Goal: Task Accomplishment & Management: Complete application form

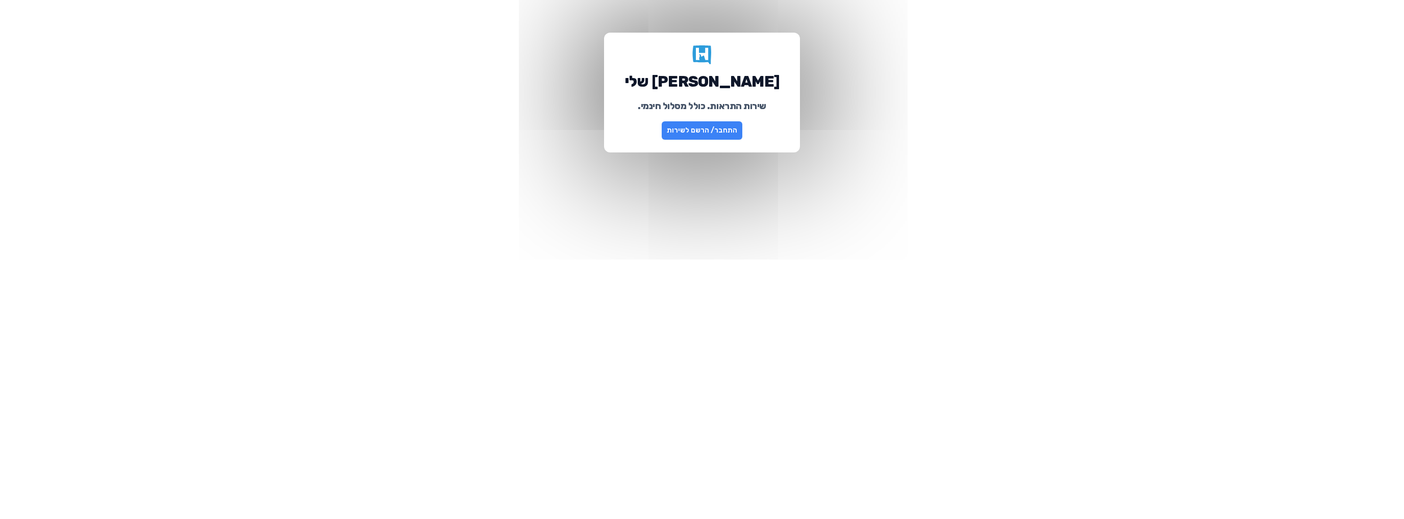
click at [692, 133] on link "התחבר/ הרשם לשירות" at bounding box center [702, 130] width 81 height 18
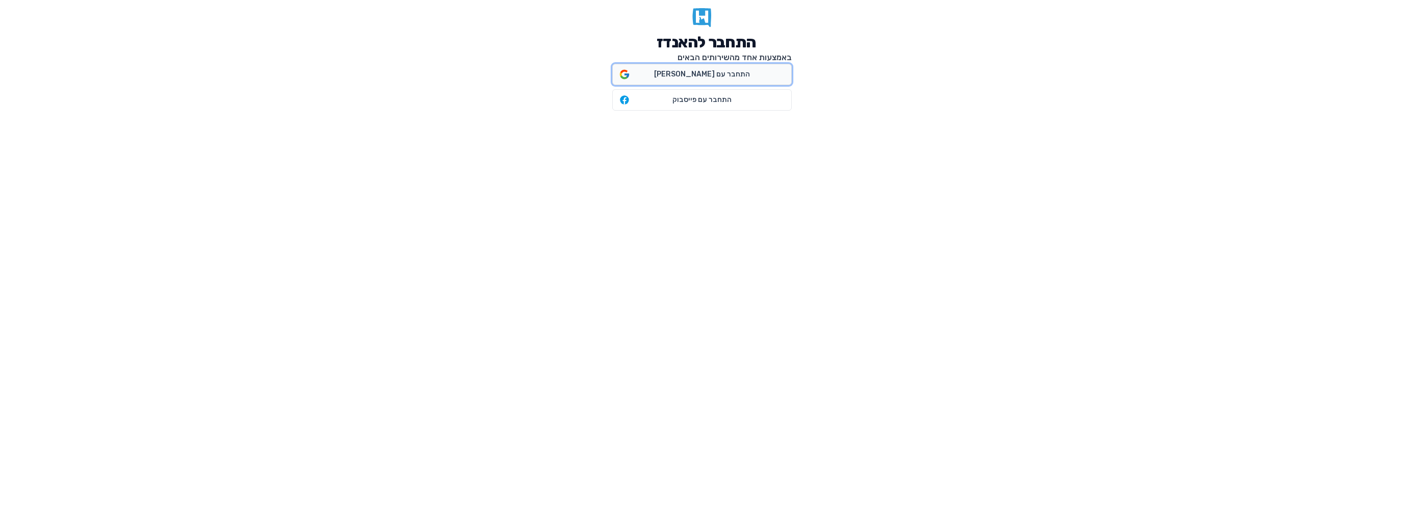
click at [704, 78] on span "התחבר עם [PERSON_NAME]" at bounding box center [702, 74] width 96 height 10
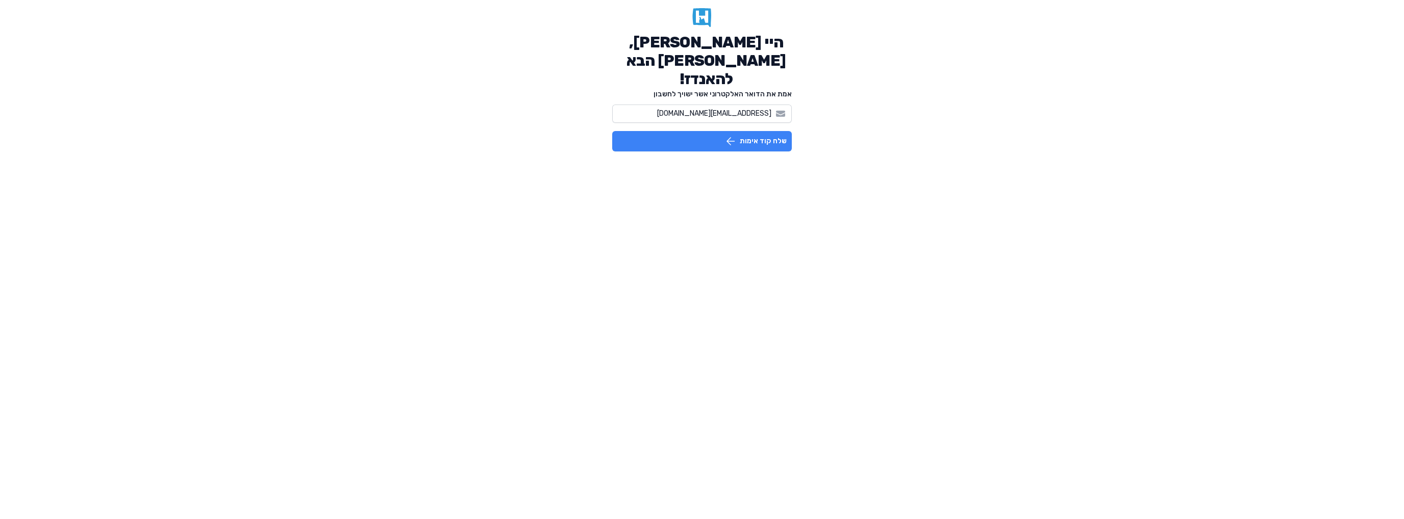
click at [750, 131] on button "שלח קוד אימות" at bounding box center [702, 141] width 180 height 20
click at [620, 105] on input "Please enter OTP character 1" at bounding box center [622, 115] width 20 height 21
paste input "6"
type input "9"
type input "0"
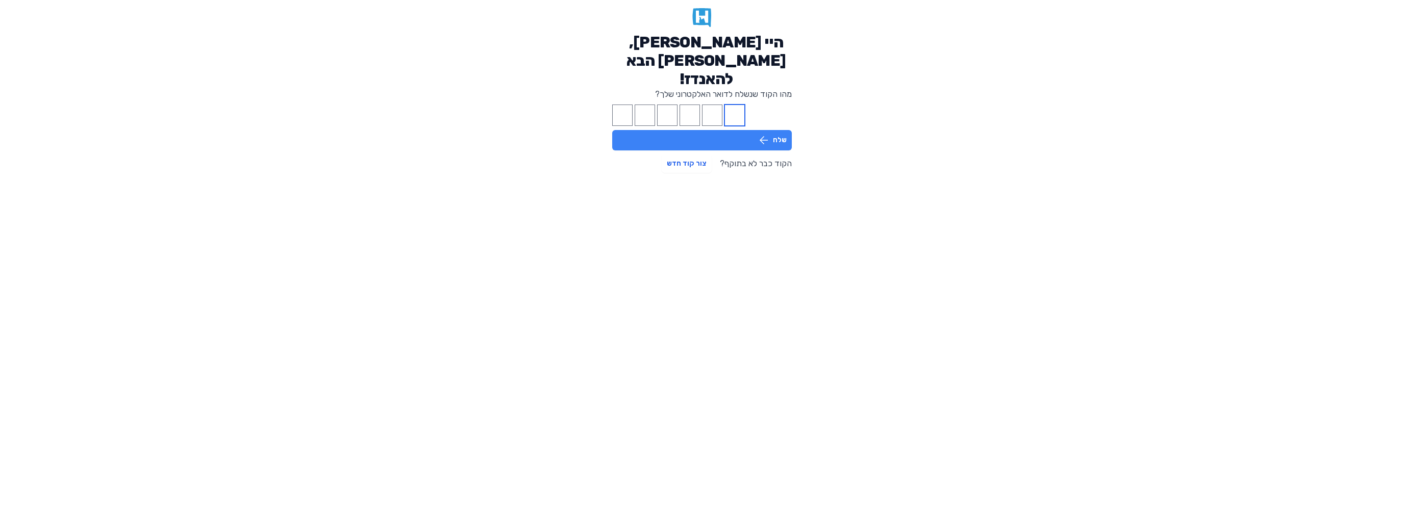
type input "4"
type input "8"
type input "6"
click at [694, 130] on button "שלח" at bounding box center [702, 140] width 180 height 20
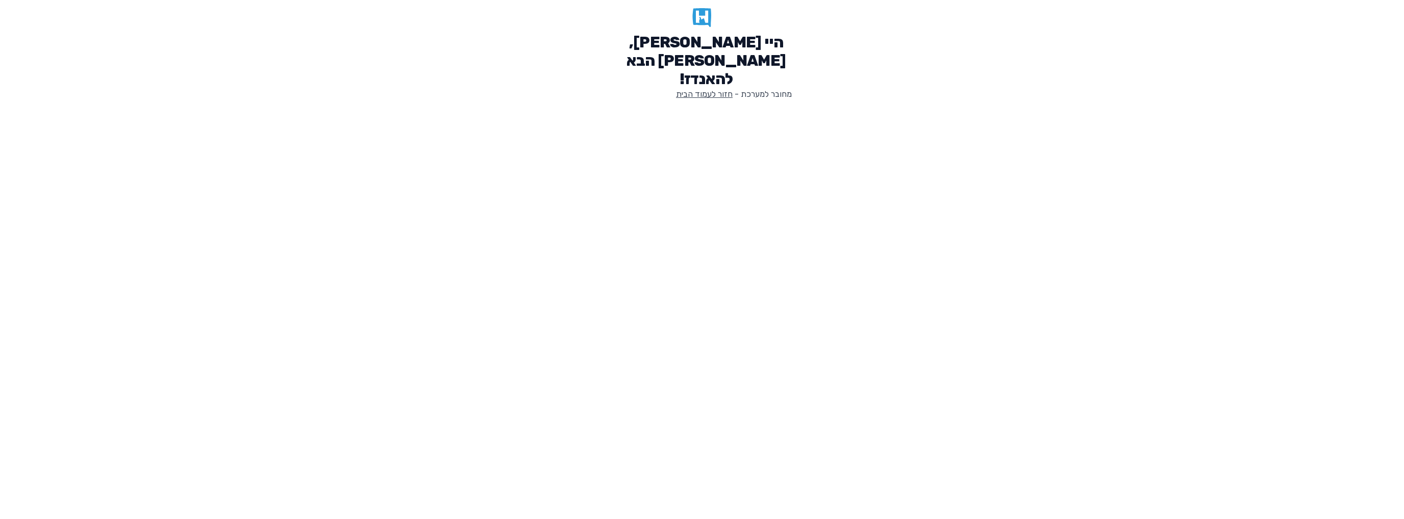
click at [720, 89] on link "חזור לעמוד הבית" at bounding box center [704, 94] width 57 height 10
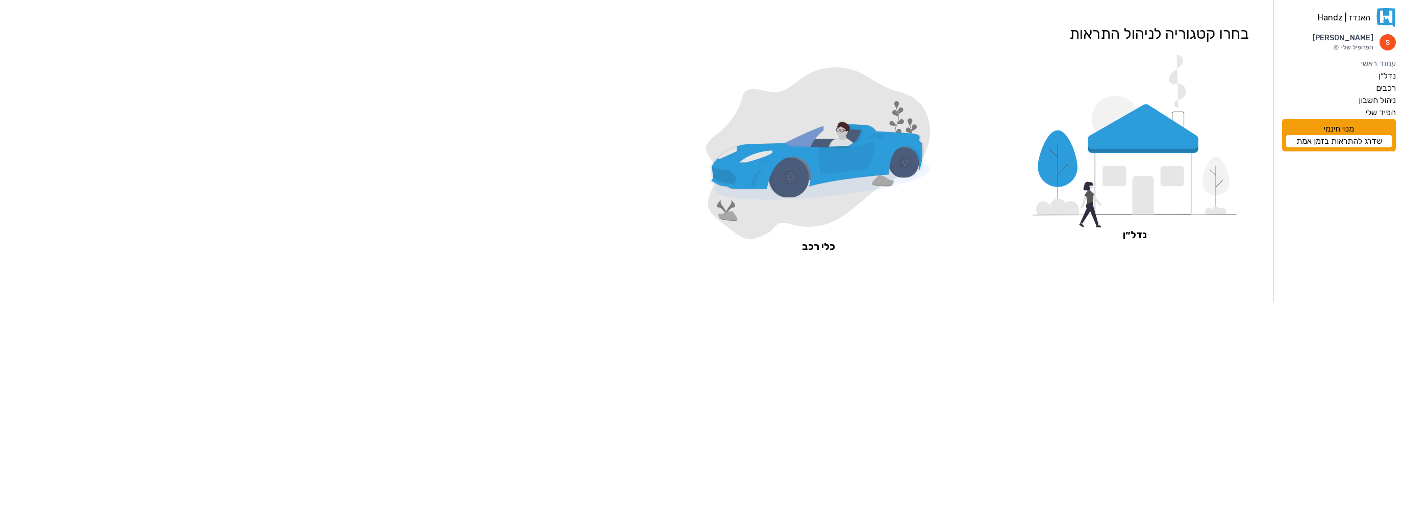
click at [1137, 185] on icon at bounding box center [1143, 195] width 21 height 39
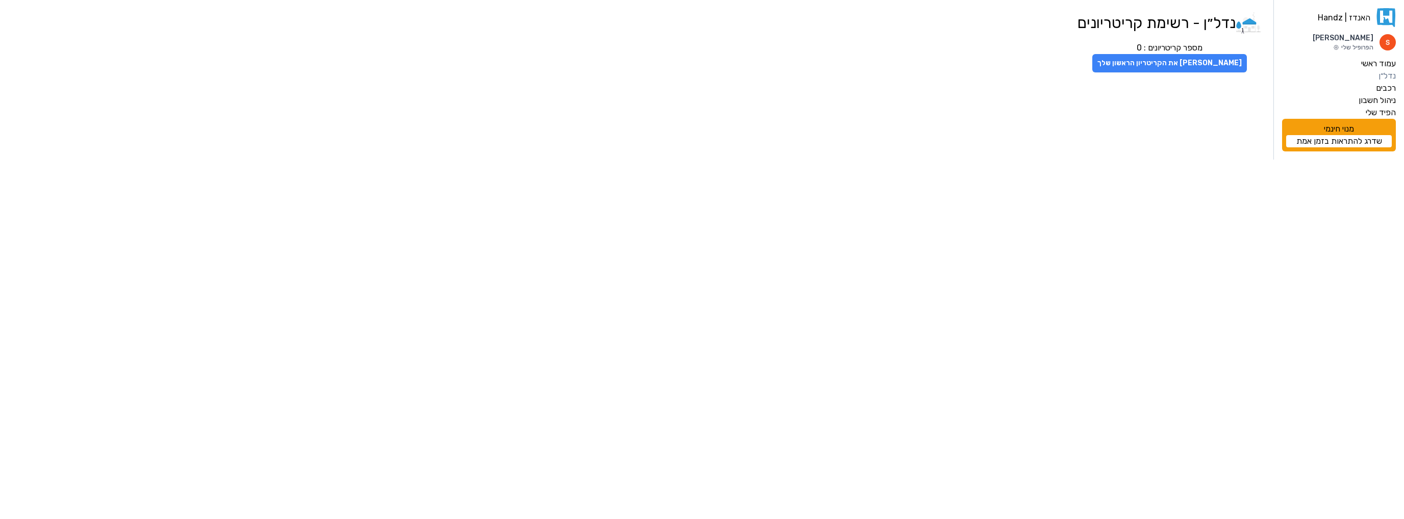
click at [1171, 68] on button "צור את הקריטריון הראשון שלך" at bounding box center [1169, 63] width 155 height 18
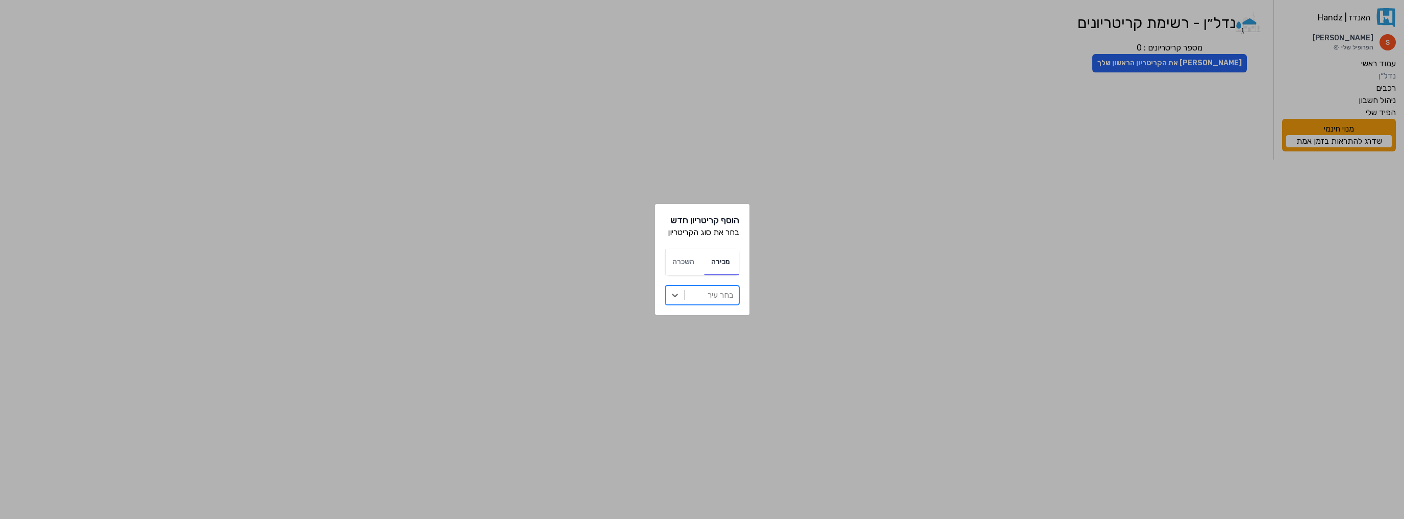
click at [698, 294] on div at bounding box center [712, 295] width 44 height 14
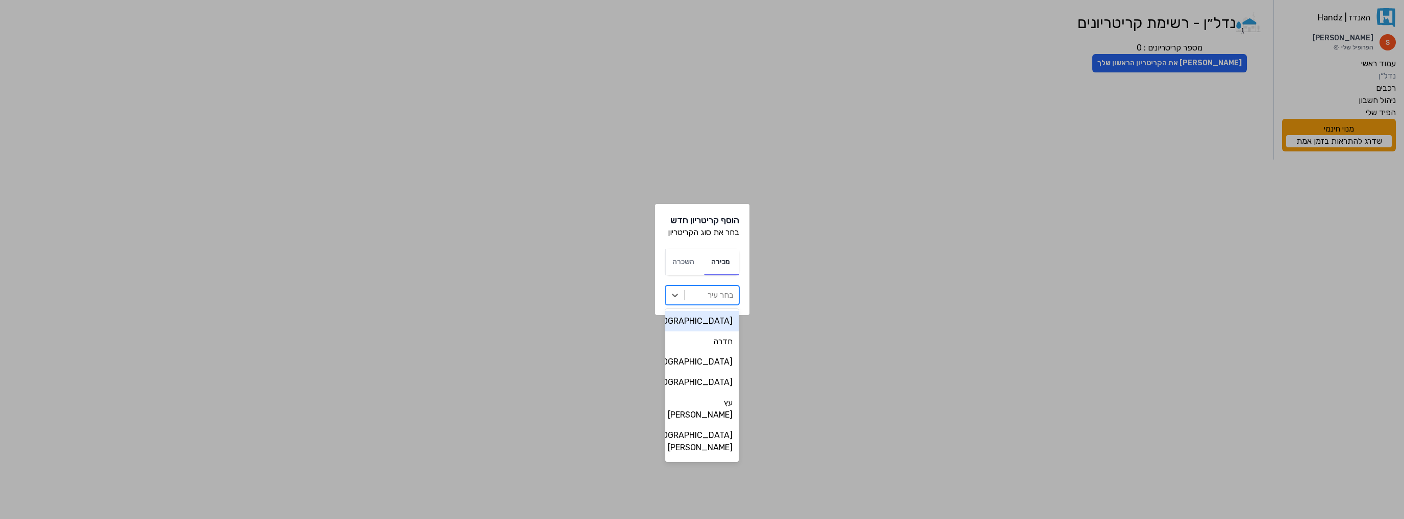
click at [716, 323] on div "באר שבע" at bounding box center [701, 321] width 73 height 20
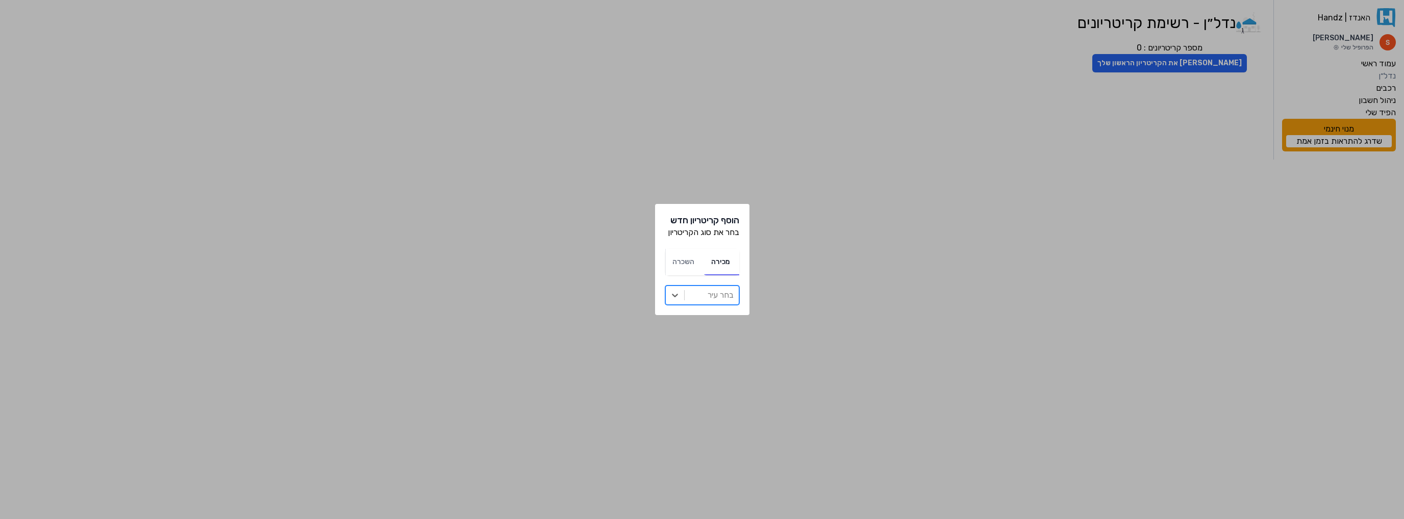
click at [718, 291] on div at bounding box center [712, 295] width 44 height 14
type input "r"
type input "ראשון לצ"
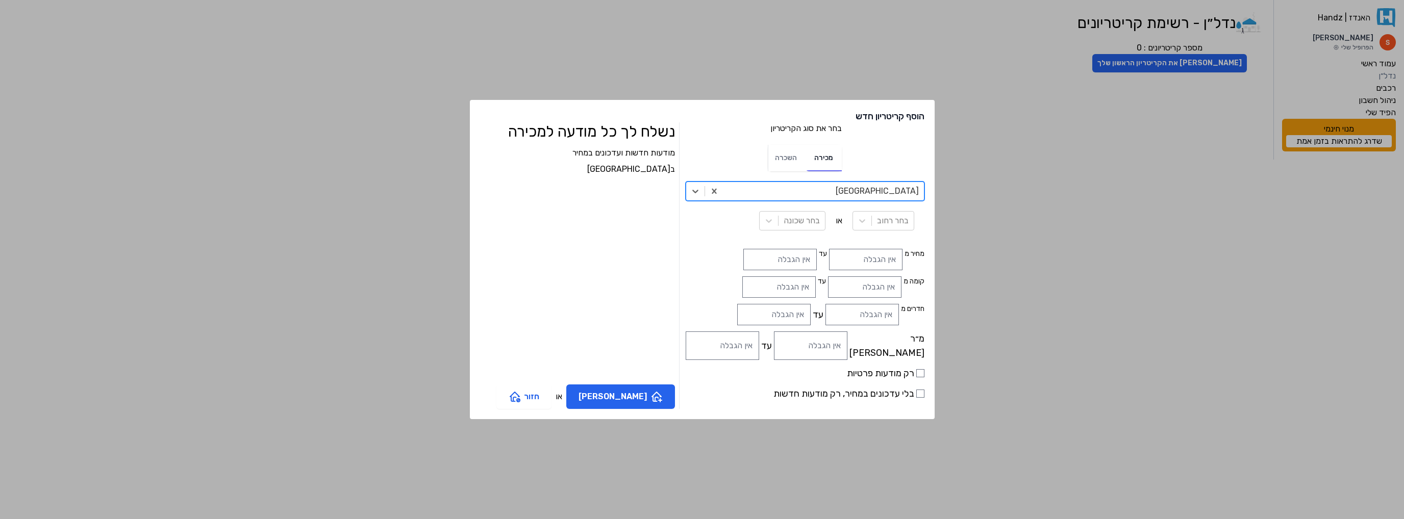
click at [818, 237] on div "option ראשון לציון, selected. ראשון לציון בחר רחוב או בחר שכונה" at bounding box center [805, 211] width 239 height 59
click at [829, 262] on input "text" at bounding box center [865, 259] width 73 height 21
click at [756, 265] on input "text" at bounding box center [779, 259] width 73 height 21
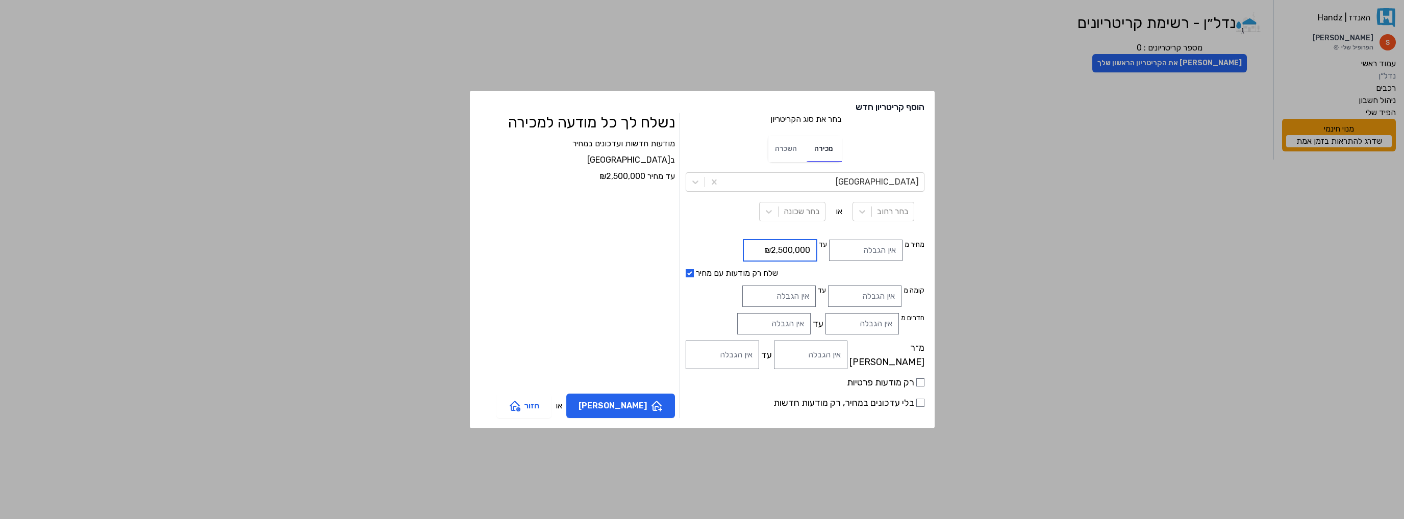
type input "₪2,500,000"
click at [829, 258] on input "text" at bounding box center [865, 250] width 73 height 21
type input "₪500,000"
click at [858, 275] on label "שלח רק מודעות עם מחיר" at bounding box center [805, 273] width 239 height 12
click at [694, 275] on input "שלח רק מודעות עם מחיר" at bounding box center [690, 273] width 8 height 8
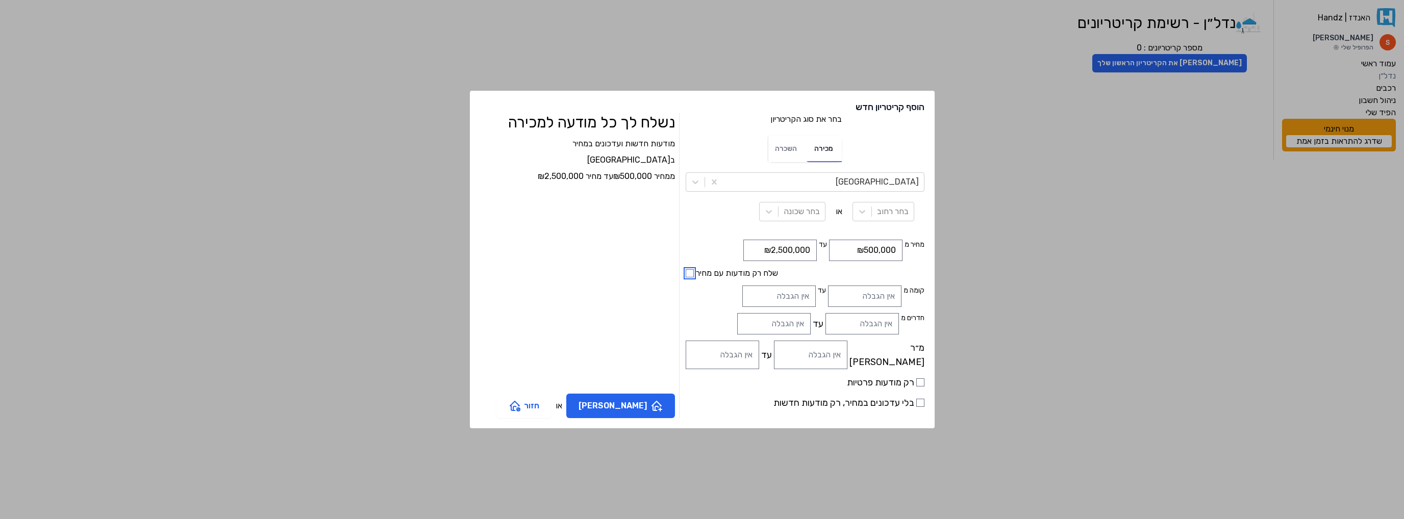
checkbox input "false"
click at [837, 295] on input "קומה מ" at bounding box center [864, 296] width 73 height 21
click at [819, 350] on input "מ״ר מ" at bounding box center [810, 355] width 73 height 29
type input "80"
click at [916, 382] on input "רק מודעות פרטיות" at bounding box center [920, 383] width 8 height 8
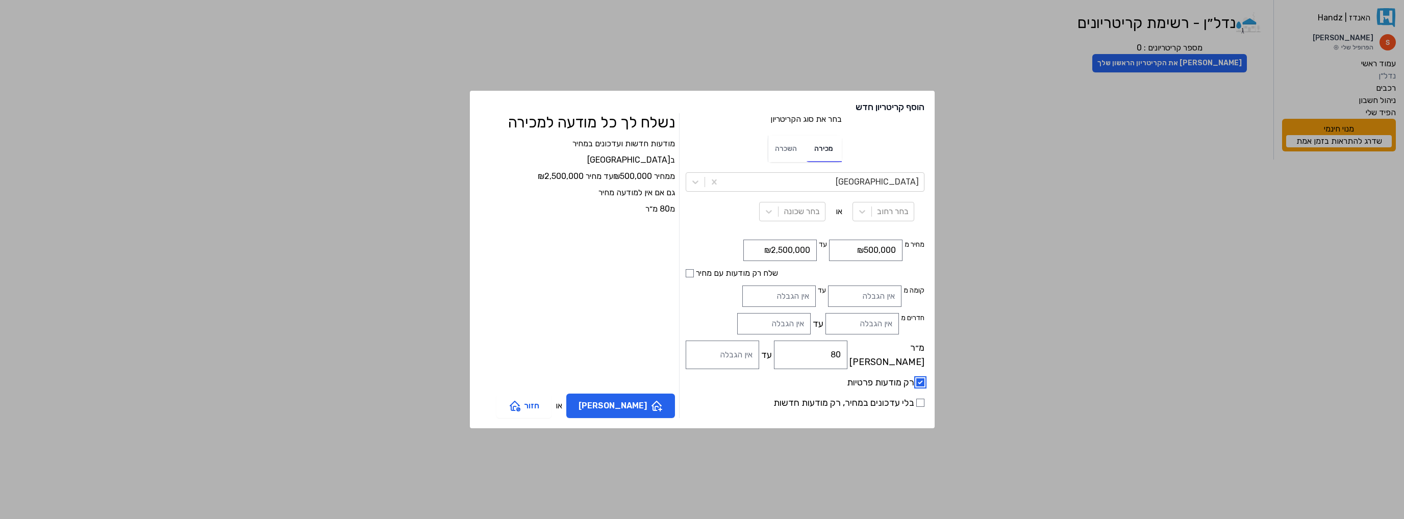
checkbox input "true"
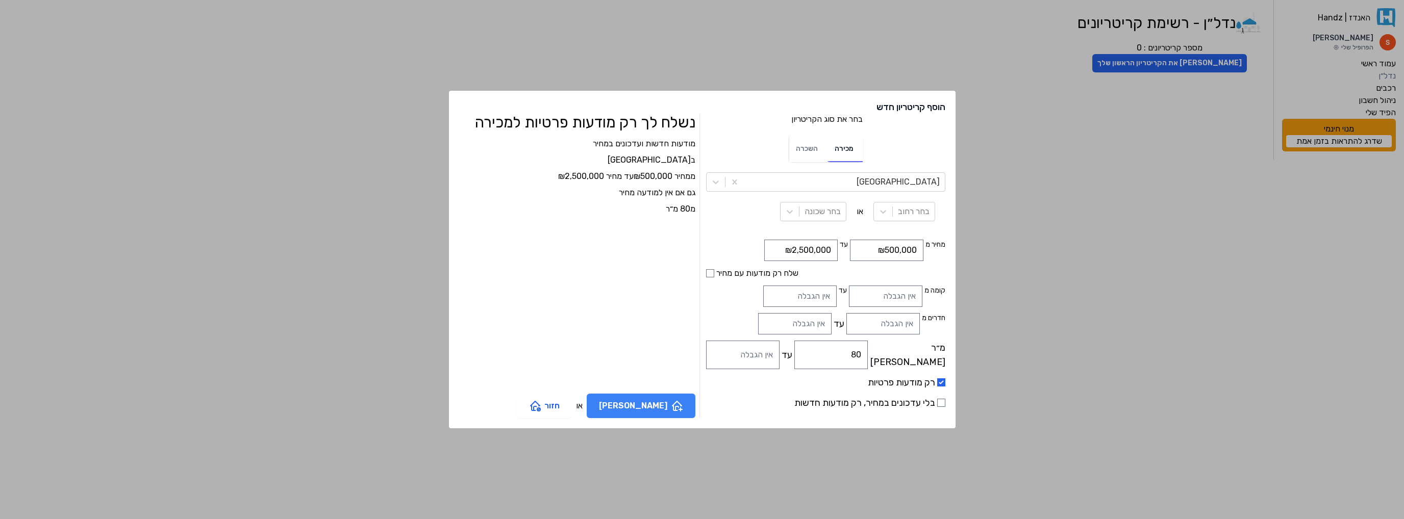
click at [654, 401] on button "צור קריטריון" at bounding box center [641, 406] width 109 height 24
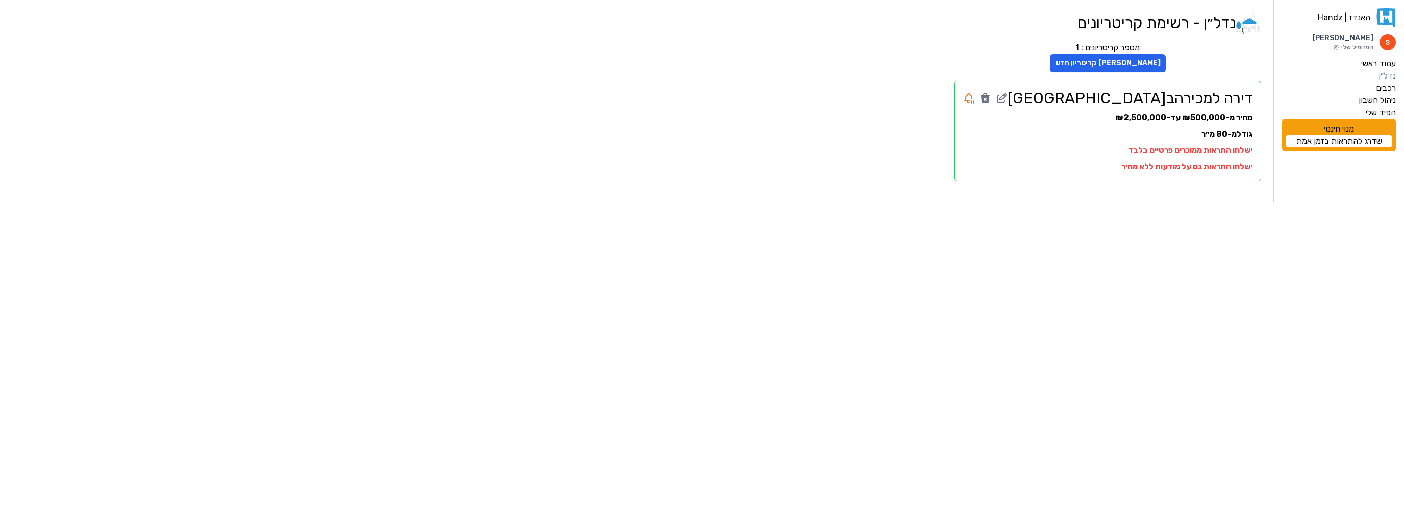
click at [1374, 111] on label "הפיד שלי" at bounding box center [1381, 113] width 30 height 12
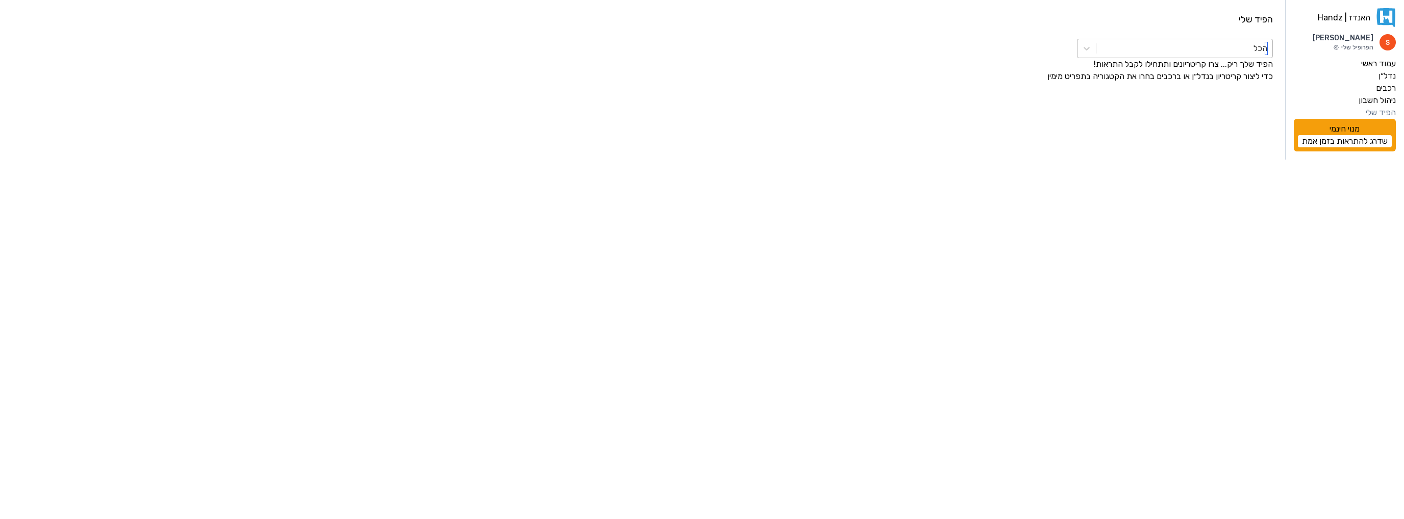
click at [1227, 49] on div at bounding box center [1185, 48] width 166 height 14
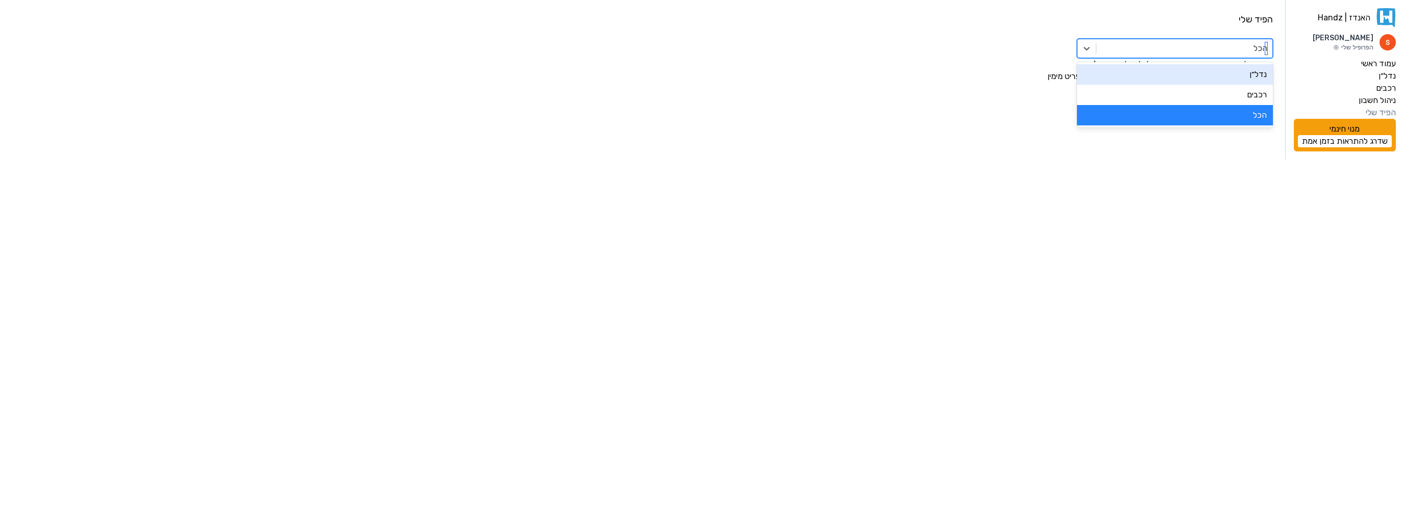
click at [1234, 78] on div "נדל״ן" at bounding box center [1175, 74] width 196 height 20
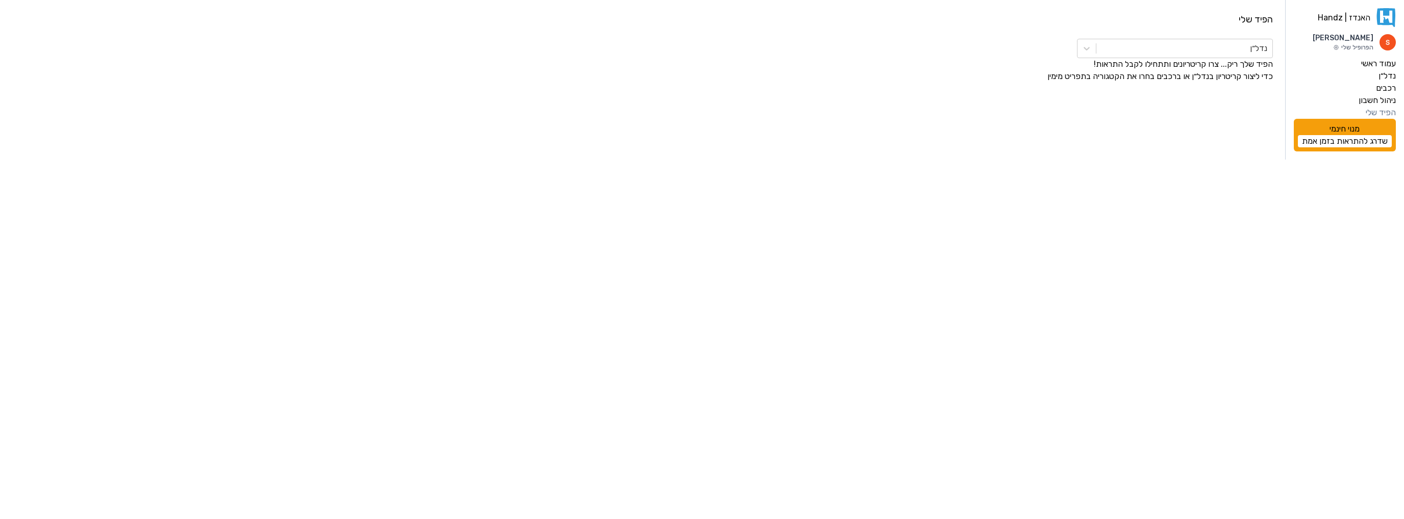
click at [1351, 139] on link "שדרג להתראות בזמן אמת" at bounding box center [1345, 141] width 94 height 12
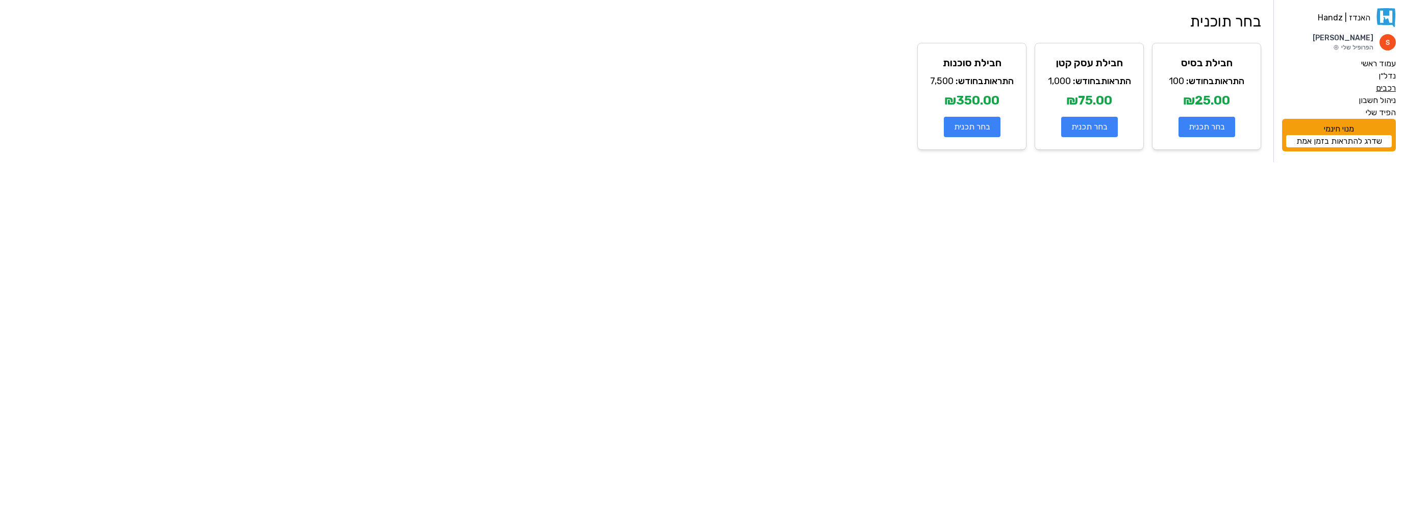
click at [1388, 89] on label "רכבים" at bounding box center [1386, 88] width 20 height 12
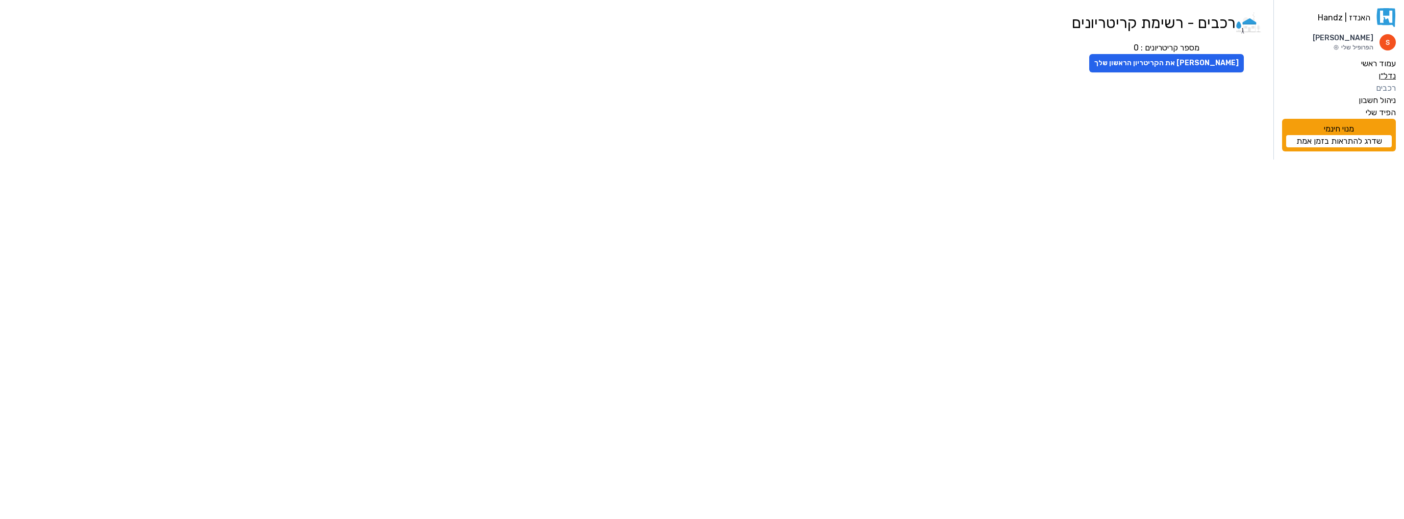
click at [1390, 74] on label "נדל״ן" at bounding box center [1387, 76] width 17 height 12
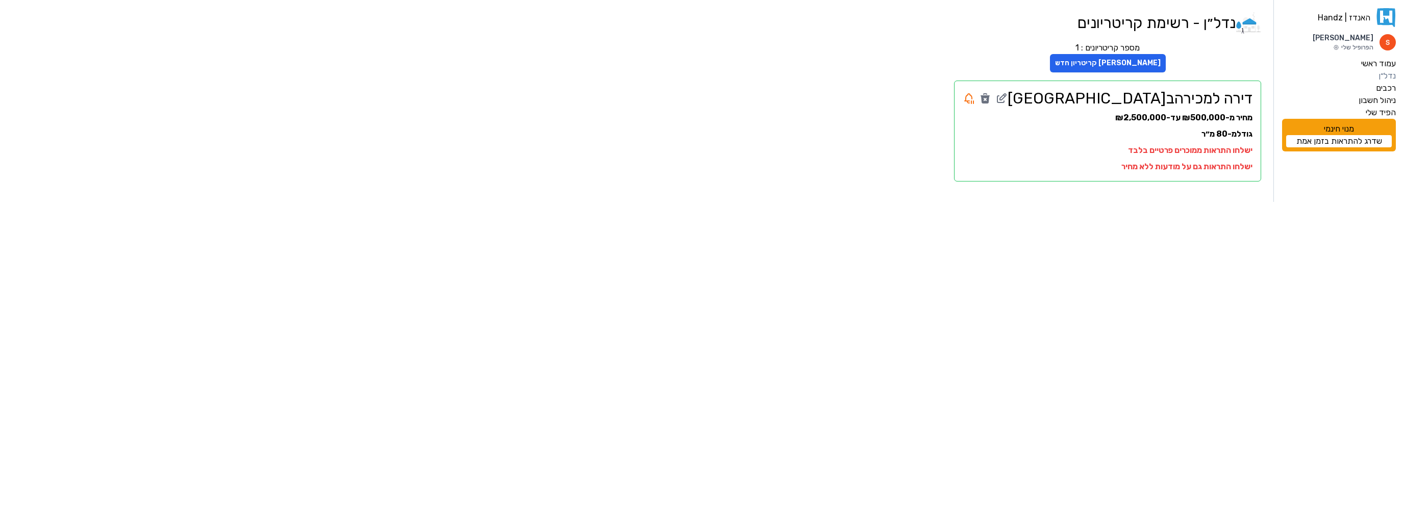
click at [1374, 17] on link "האנדז | Handz" at bounding box center [1339, 17] width 114 height 19
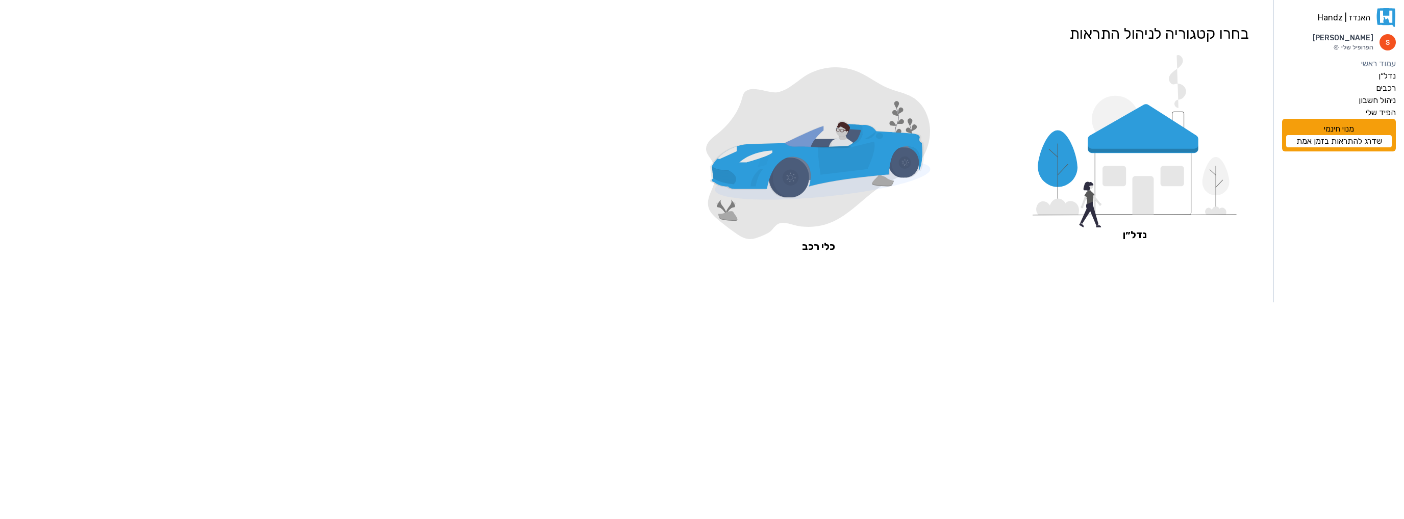
click at [825, 167] on icon at bounding box center [846, 158] width 57 height 33
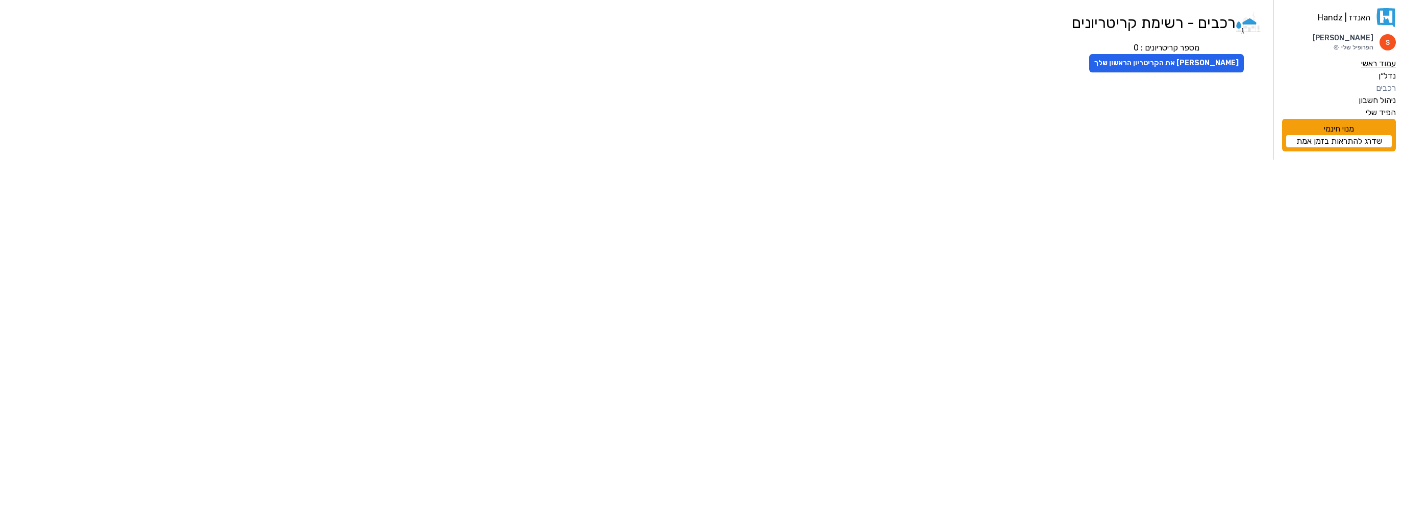
click at [1380, 61] on label "עמוד ראשי" at bounding box center [1378, 64] width 35 height 12
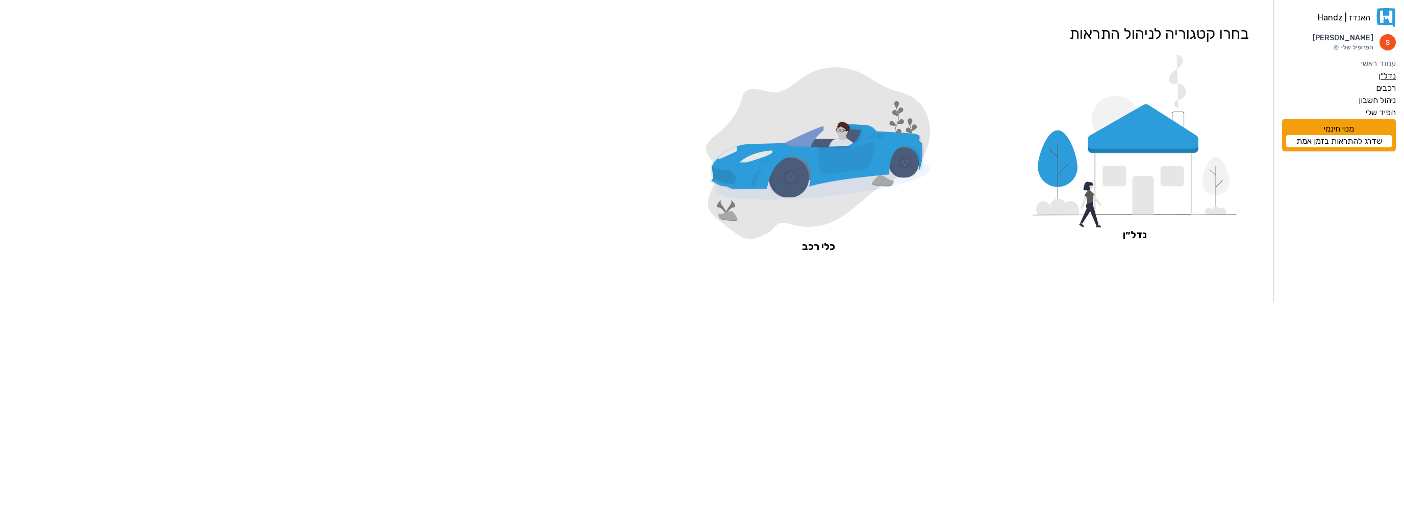
click at [1379, 78] on label "נדל״ן" at bounding box center [1387, 76] width 17 height 12
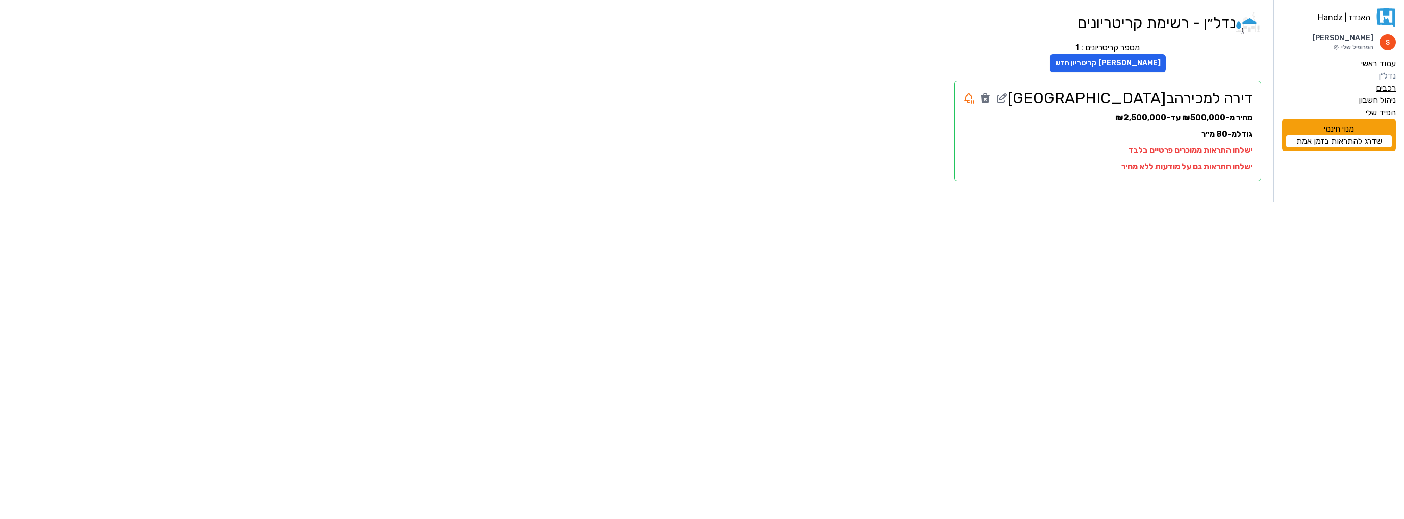
click at [1382, 89] on label "רכבים" at bounding box center [1386, 88] width 20 height 12
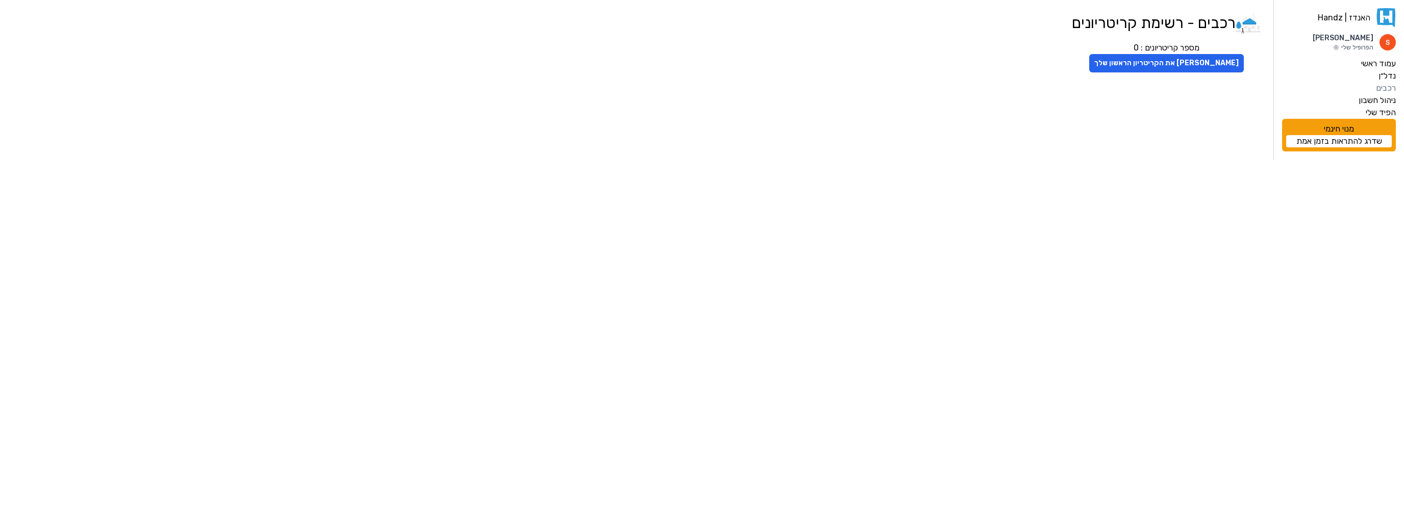
click at [1389, 18] on icon at bounding box center [1386, 17] width 19 height 19
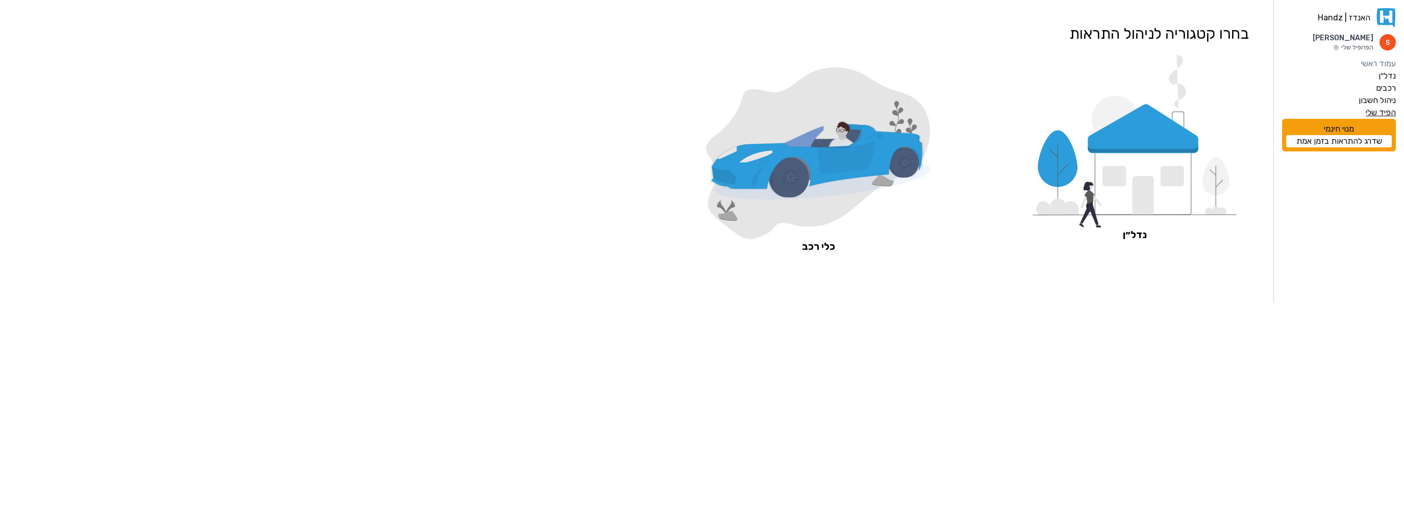
click at [1378, 113] on label "הפיד שלי" at bounding box center [1381, 113] width 30 height 12
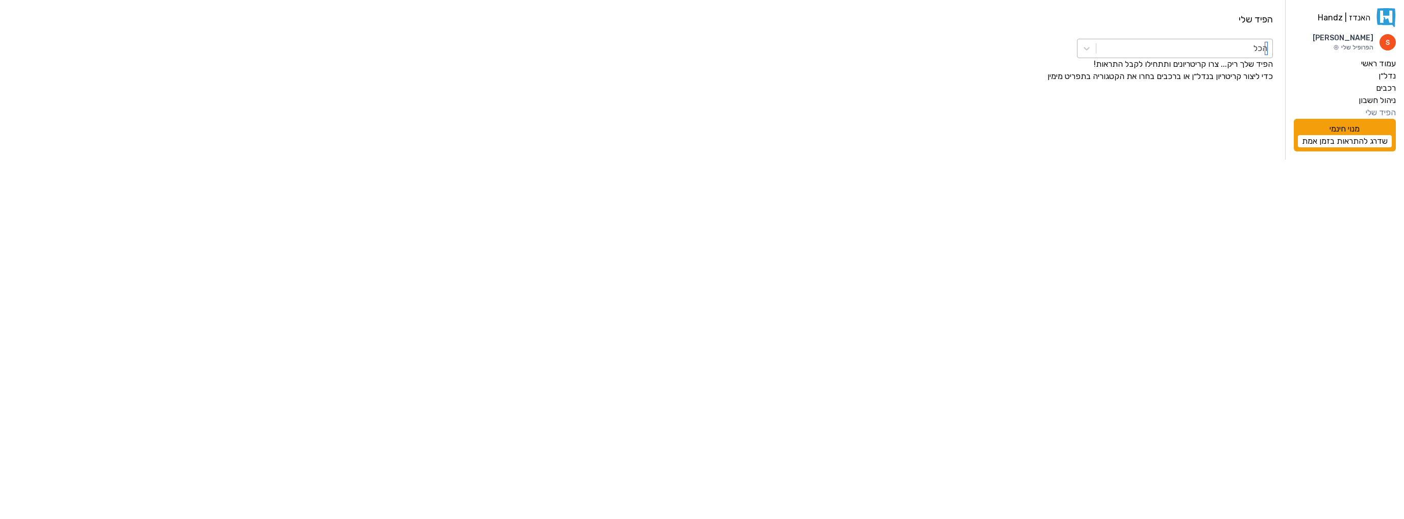
click at [1224, 51] on div at bounding box center [1185, 48] width 166 height 14
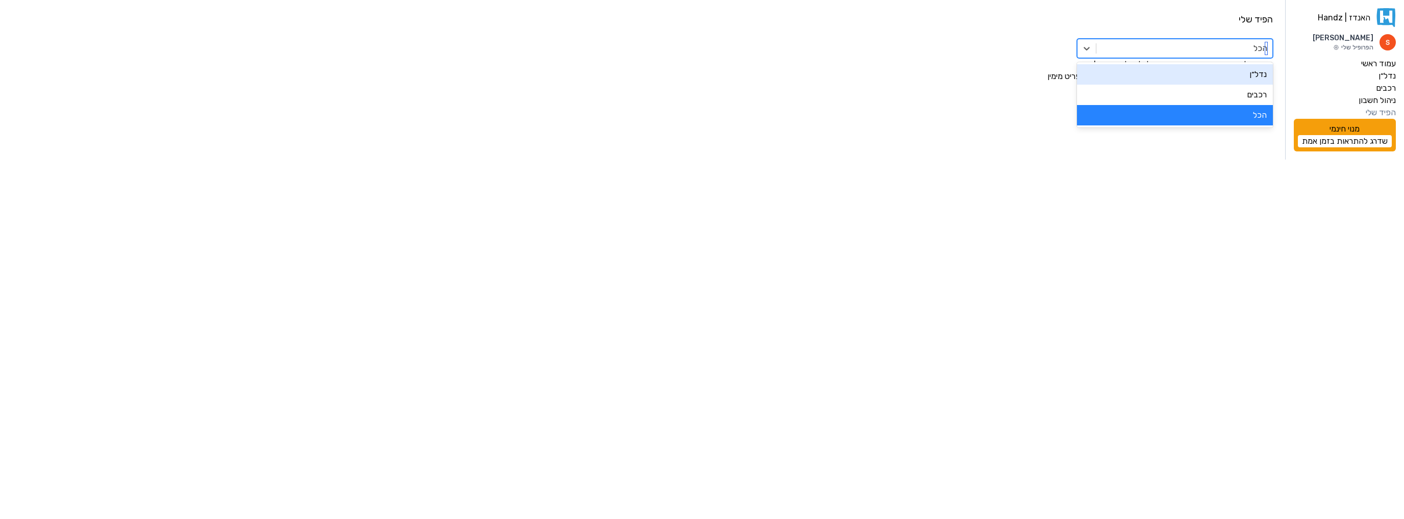
click at [1216, 76] on div "נדל״ן" at bounding box center [1175, 74] width 196 height 20
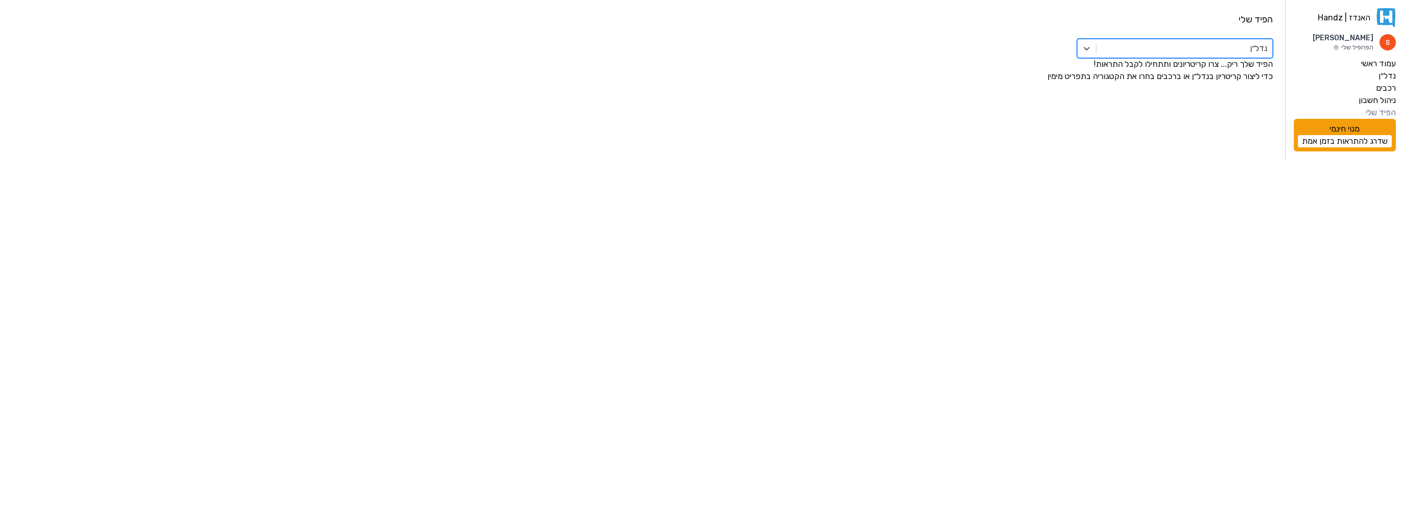
click at [1211, 79] on div "כדי ליצור קריטריון בנדל״ן או ברכבים בחרו את הקטגוריה בתפריט מימין" at bounding box center [642, 76] width 1261 height 12
click at [1359, 17] on link "האנדז | Handz" at bounding box center [1345, 17] width 102 height 19
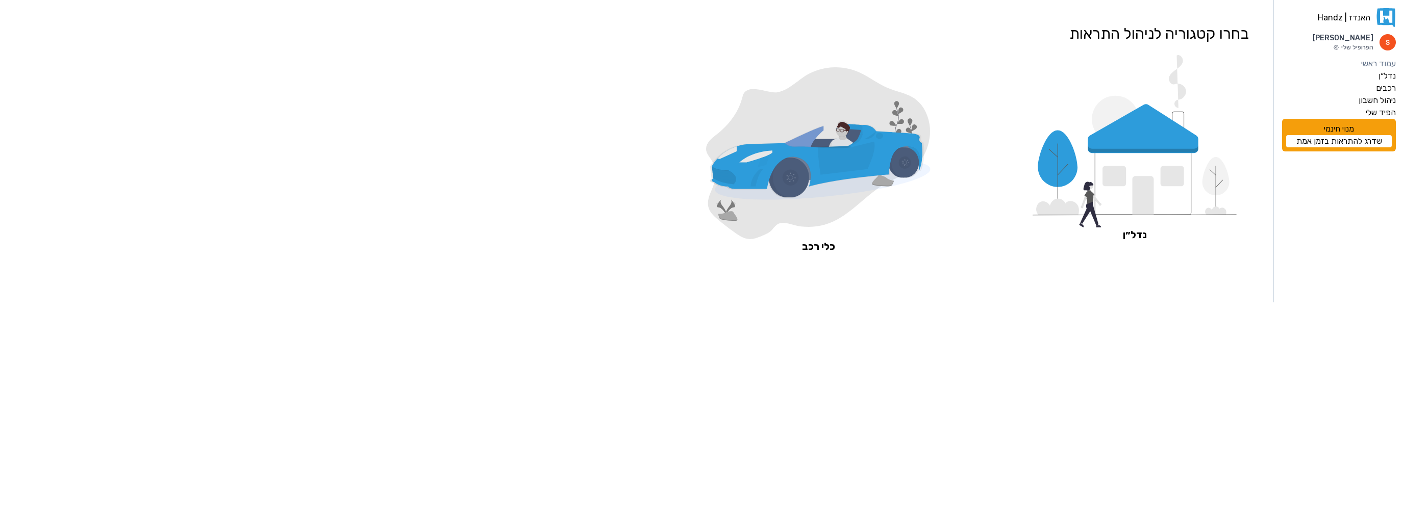
click at [1383, 20] on icon at bounding box center [1386, 17] width 19 height 19
